Goal: Browse casually: Explore the website without a specific task or goal

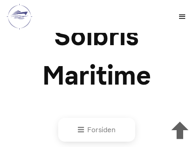
scroll to position [305, 0]
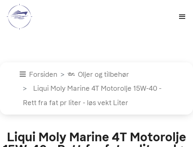
select select "liqui-moly-marine-4t-motorolje-15w-40-rett-fra-fat-pr-liter"
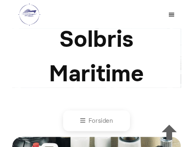
scroll to position [305, 0]
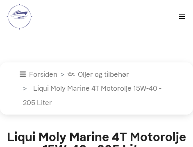
select select "liqui-moly-marine-4t-motorolje-15w-40-205-"
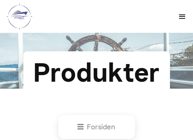
type input "13860;55440"
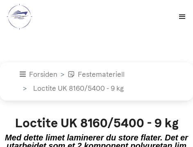
select select "loctite-uk-81605400-9kg-9-kg"
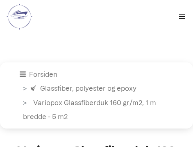
select select "variopox-glassfiberduk-160-grm2-1-m-bredde-5-kvm-"
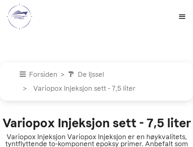
select select "variopox-injeksjon-sett-75-liter"
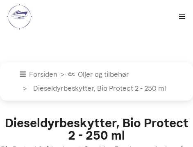
select select "dieseldyrbeskytter-bio-protect-2-250-ml-"
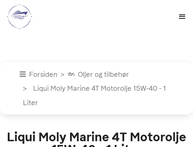
select select "liqui-moly-marine-4t-motorolje-15w-40-1-"
select select "liqui-moly-marine-4t-motorolje-15w-40-20-"
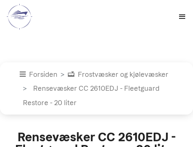
select select "rensevaesker-cc-2610edj-fleetguard-restore-5-liter-20-liter-"
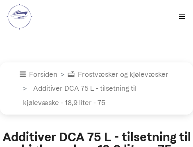
select select "additiver-dca-65-l-tilsetning-til-kjolevaeske-19-liter-75-"
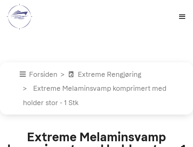
select select "extreme-melaminsvamp-komprimert-med-holder-stor"
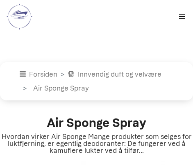
select select "air-sponge-spray"
